Goal: Transaction & Acquisition: Purchase product/service

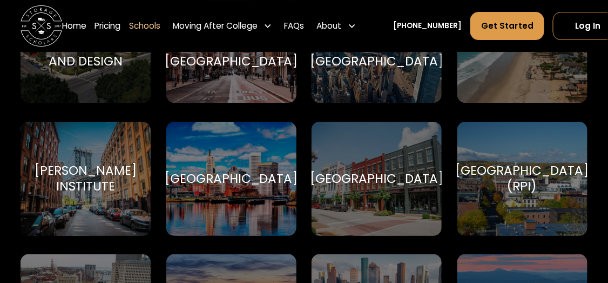
scroll to position [3178, 0]
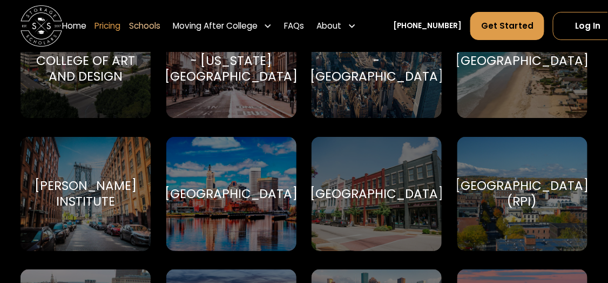
click at [120, 36] on link "Pricing" at bounding box center [108, 25] width 26 height 29
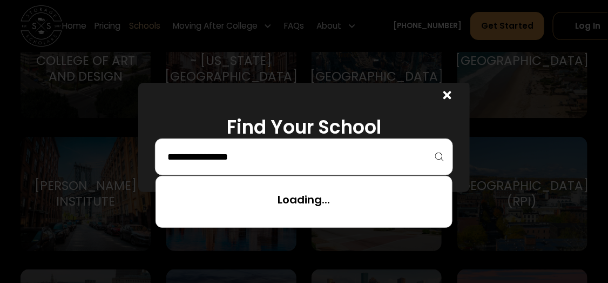
click at [183, 166] on input "search" at bounding box center [304, 157] width 276 height 18
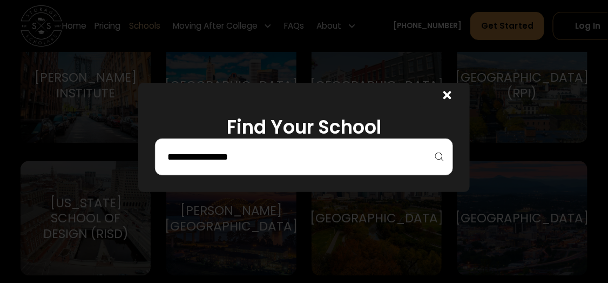
scroll to position [3340, 0]
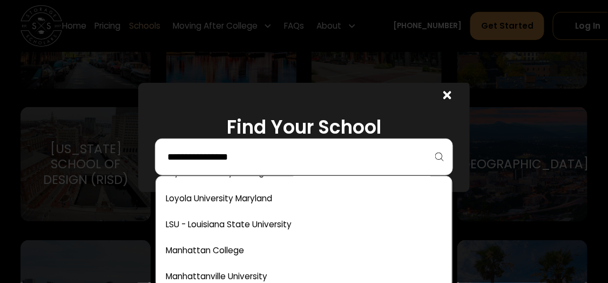
click at [325, 166] on input "search" at bounding box center [304, 157] width 276 height 18
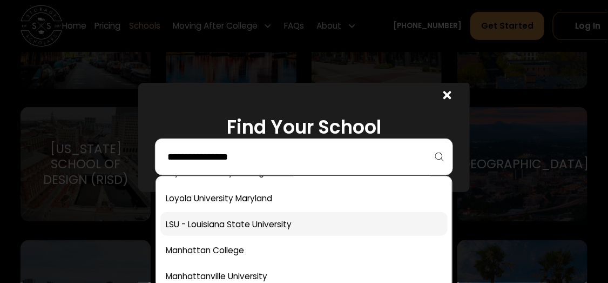
click at [171, 236] on link at bounding box center [303, 224] width 287 height 24
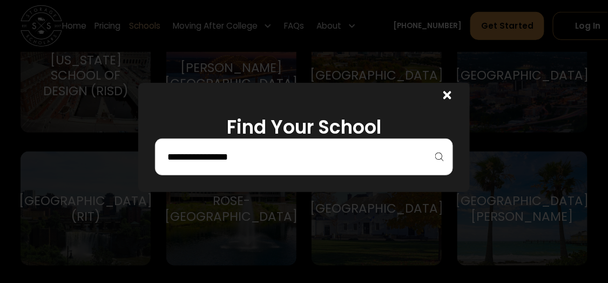
scroll to position [3448, 0]
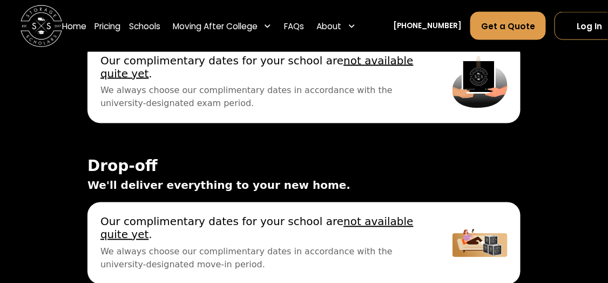
scroll to position [3685, 0]
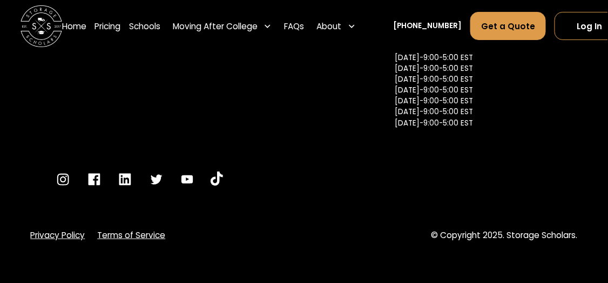
scroll to position [5576, 0]
